Goal: Entertainment & Leisure: Consume media (video, audio)

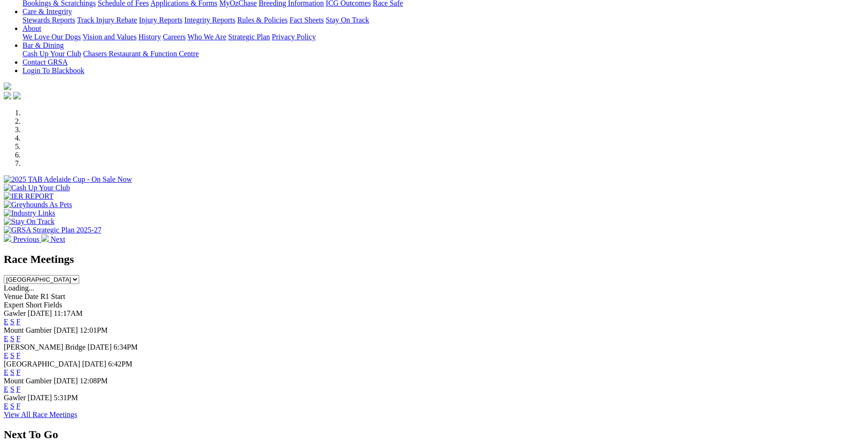
scroll to position [206, 0]
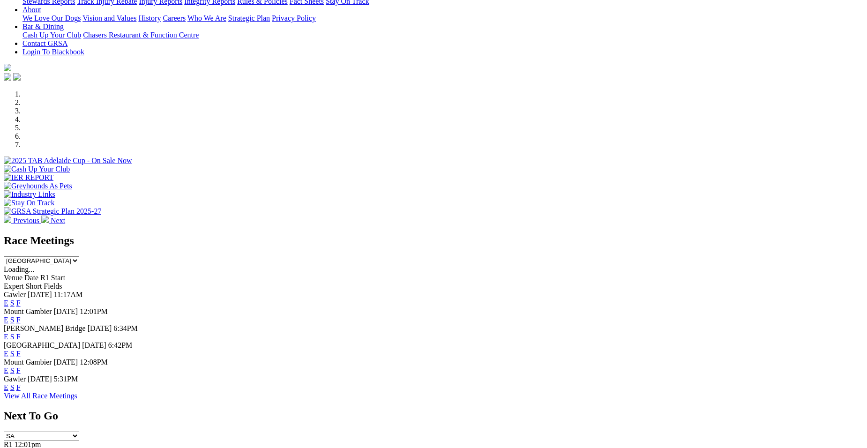
click at [8, 299] on link "E" at bounding box center [6, 303] width 5 height 8
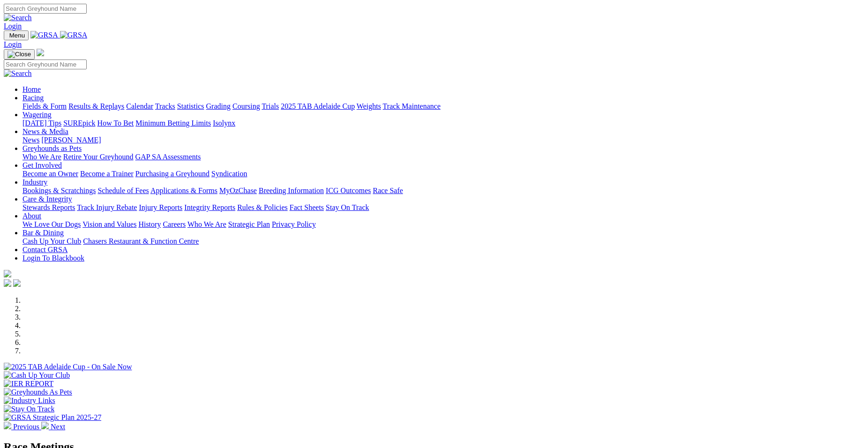
scroll to position [206, 0]
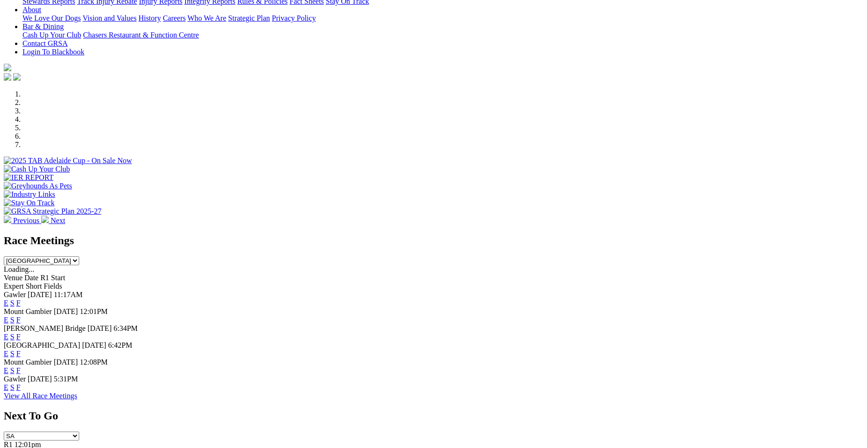
click at [79, 256] on select "South Australia New South Wales Northern Territory Queensland Tasmania Victoria…" at bounding box center [41, 260] width 75 height 9
select select "QLD"
click at [79, 256] on select "South Australia New South Wales Northern Territory Queensland Tasmania Victoria…" at bounding box center [41, 260] width 75 height 9
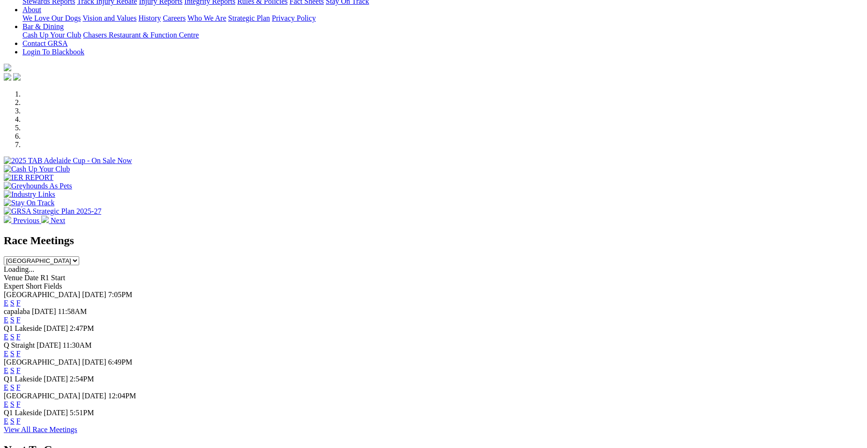
click at [8, 349] on link "E" at bounding box center [6, 353] width 5 height 8
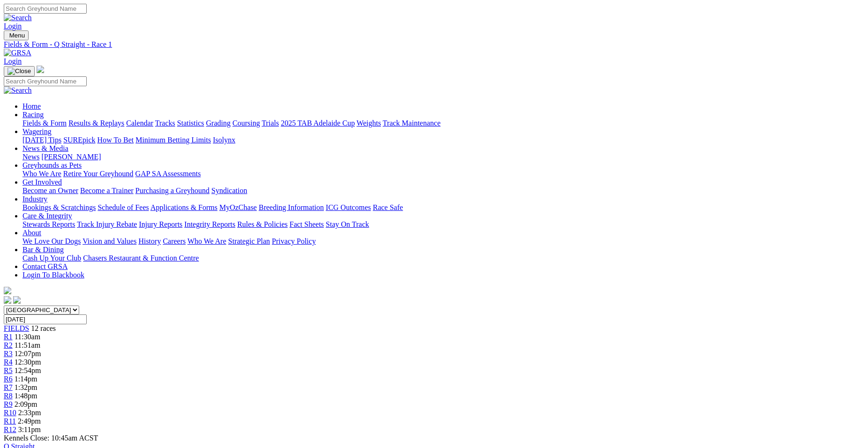
click at [304, 349] on div "R3 12:07pm" at bounding box center [433, 353] width 859 height 8
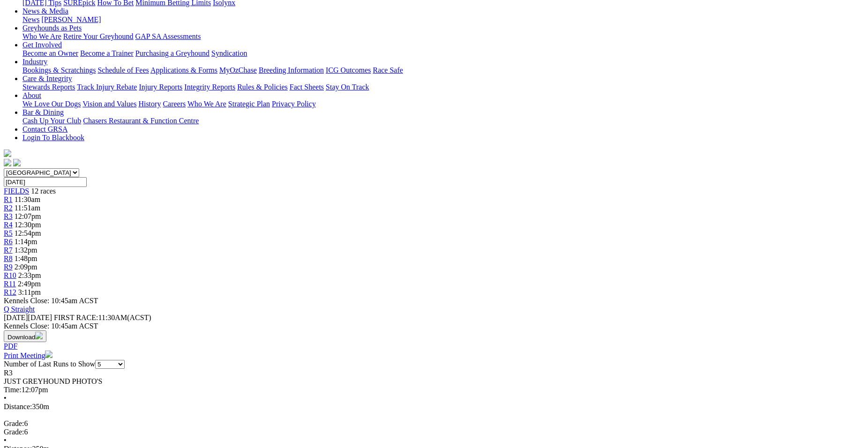
scroll to position [144, 0]
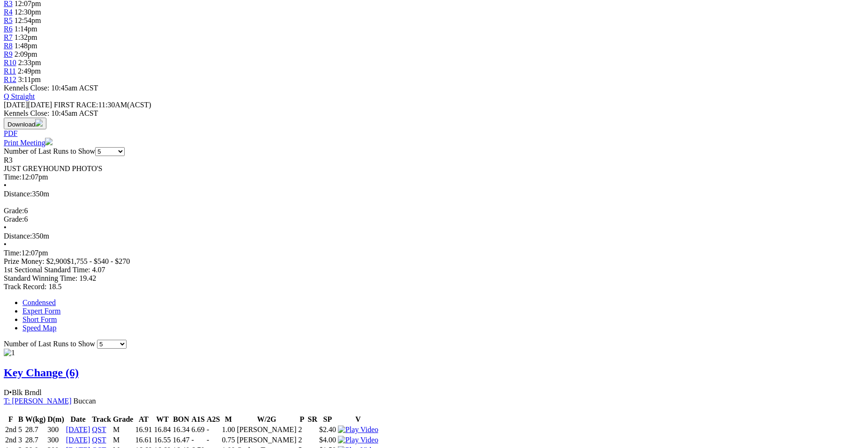
scroll to position [312, 0]
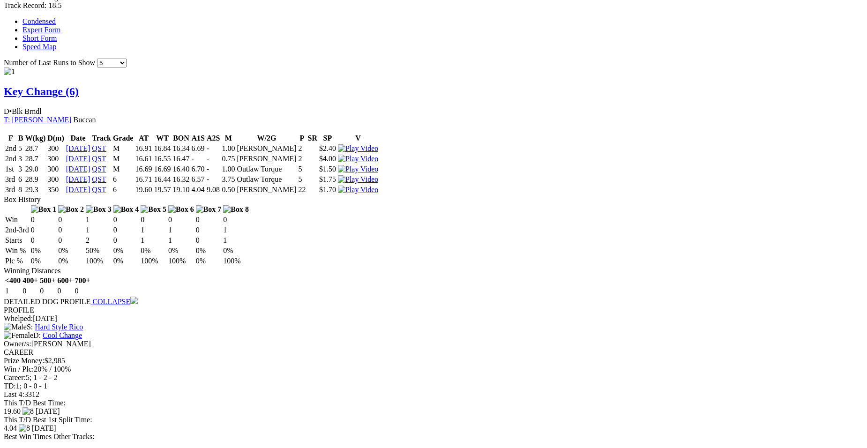
scroll to position [650, 0]
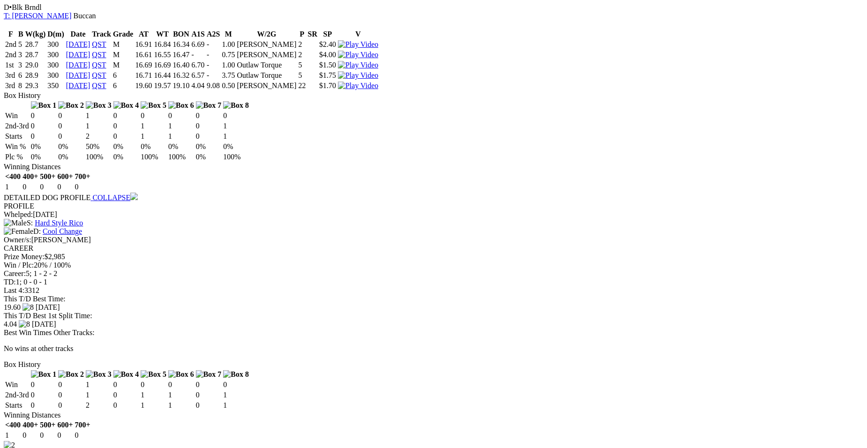
scroll to position [1127, 0]
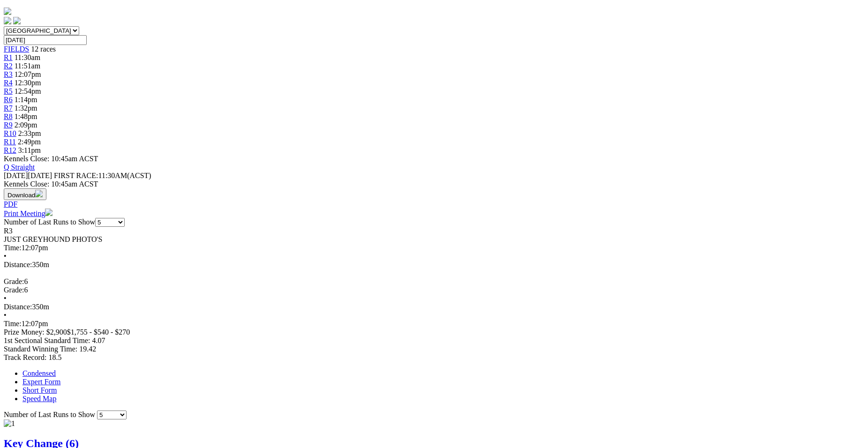
scroll to position [291, 0]
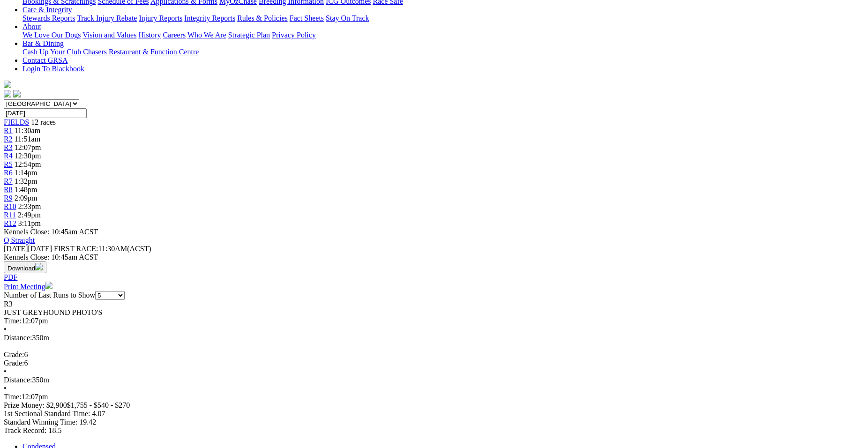
scroll to position [0, 0]
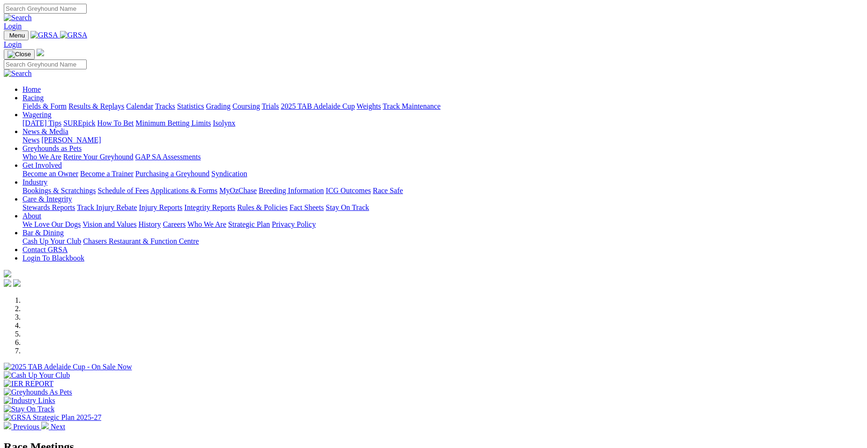
select select "QLD"
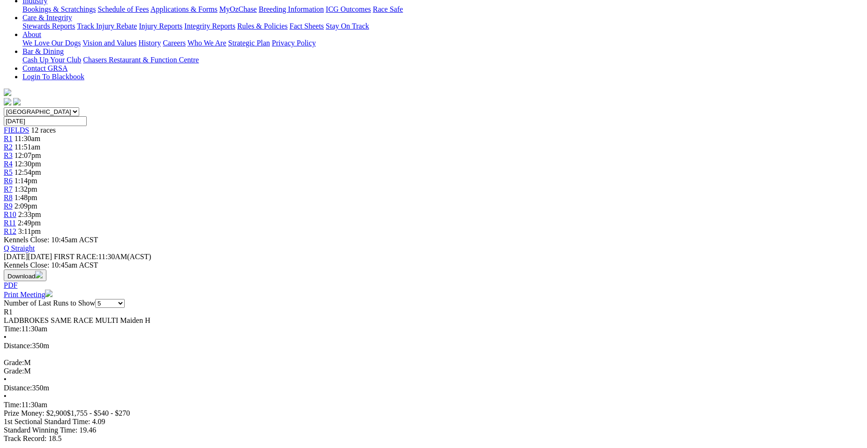
scroll to position [67, 0]
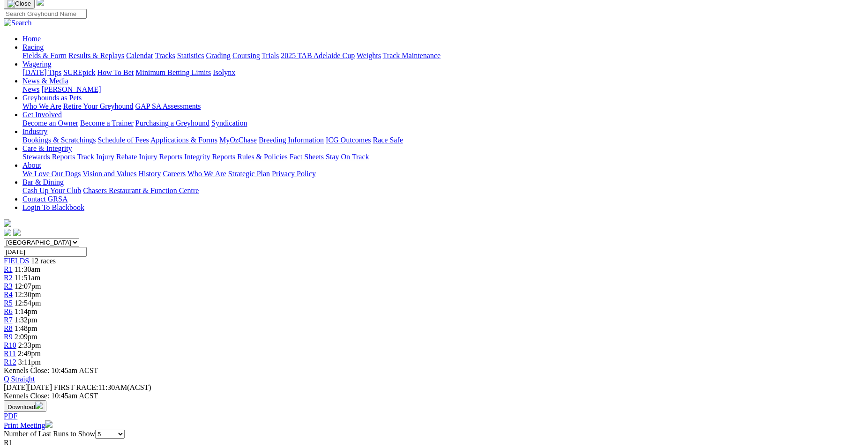
click at [13, 274] on link "R2" at bounding box center [8, 278] width 9 height 8
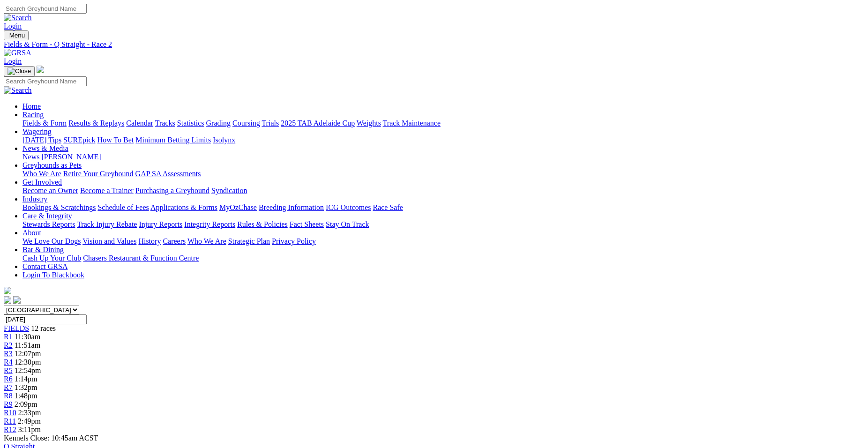
click at [41, 358] on span "12:30pm" at bounding box center [28, 362] width 27 height 8
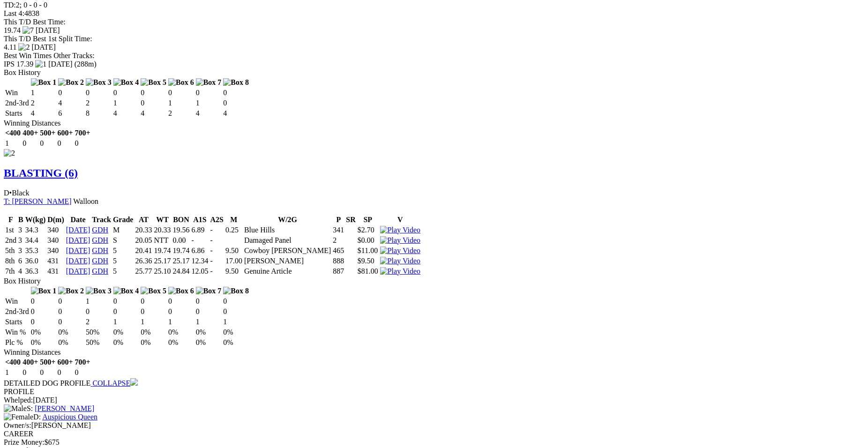
scroll to position [1043, 0]
